Goal: Task Accomplishment & Management: Use online tool/utility

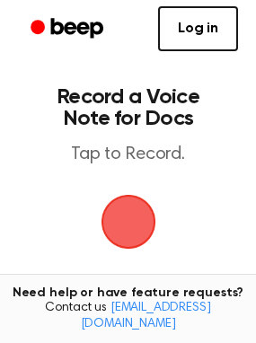
click at [121, 232] on span "button" at bounding box center [128, 222] width 58 height 58
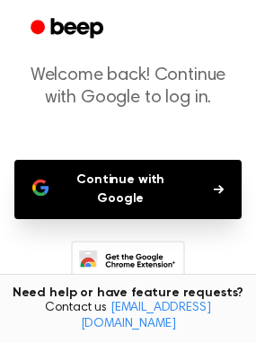
scroll to position [207, 0]
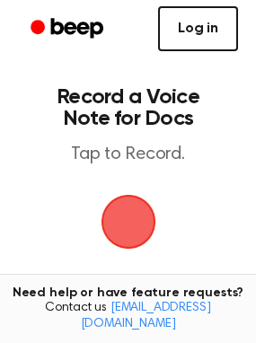
click at [218, 35] on link "Log in" at bounding box center [198, 28] width 80 height 45
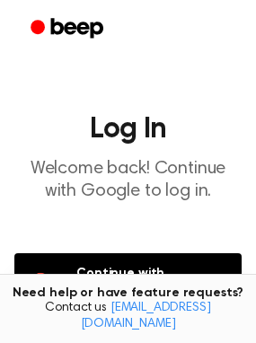
click at [133, 279] on button "Continue with Google" at bounding box center [127, 282] width 227 height 59
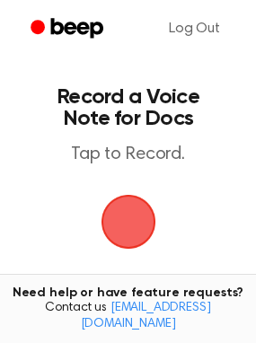
click at [136, 222] on span "button" at bounding box center [127, 222] width 91 height 91
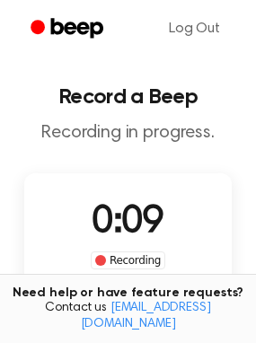
click at [142, 227] on span "0:09" at bounding box center [127, 223] width 72 height 38
